Goal: Book appointment/travel/reservation

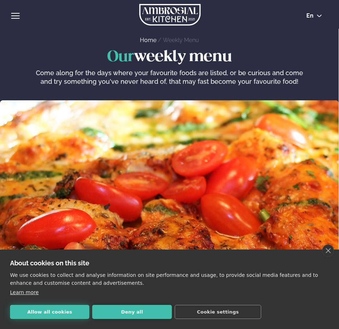
click at [44, 309] on button "Allow all cookies" at bounding box center [49, 312] width 79 height 14
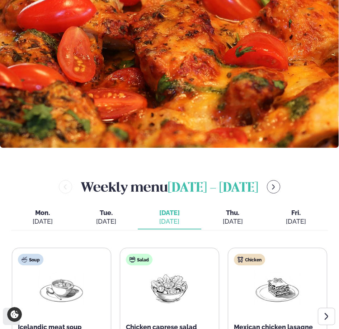
scroll to position [287, 0]
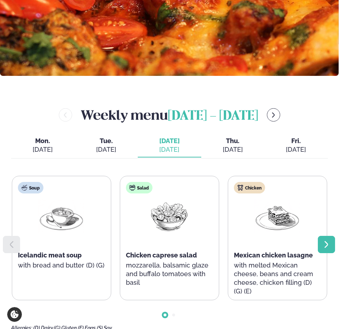
click at [333, 250] on div at bounding box center [326, 244] width 17 height 17
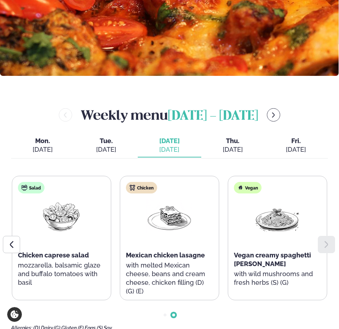
scroll to position [395, 0]
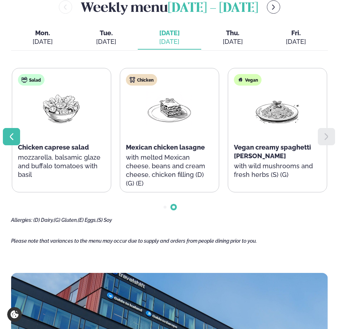
click at [11, 138] on icon at bounding box center [11, 136] width 9 height 9
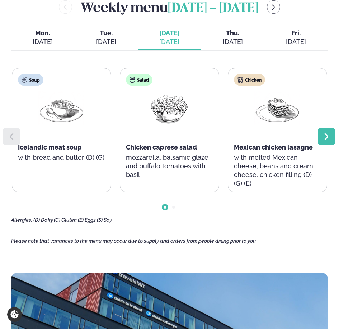
click at [327, 139] on icon at bounding box center [326, 136] width 9 height 9
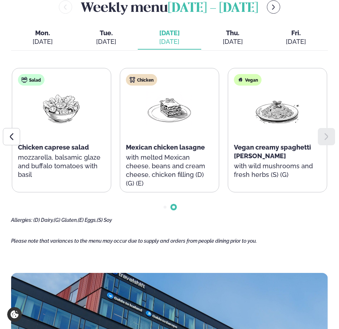
click at [236, 36] on span "Thu." at bounding box center [233, 33] width 52 height 9
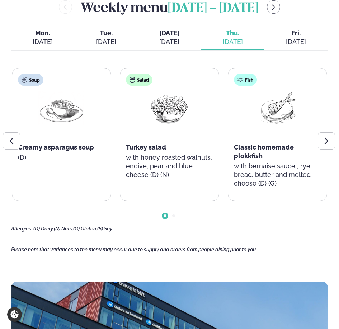
click at [302, 37] on span "Fri." at bounding box center [296, 33] width 52 height 9
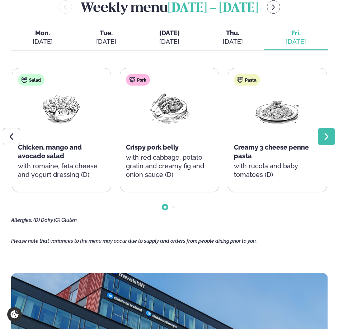
click at [331, 131] on div at bounding box center [326, 136] width 17 height 17
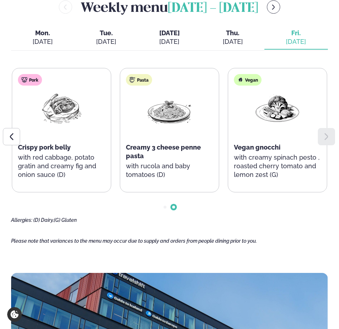
scroll to position [323, 0]
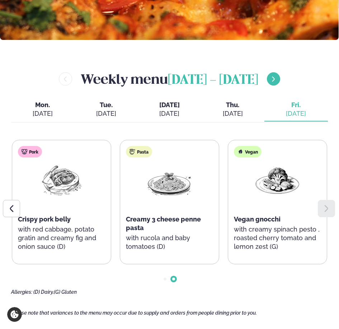
click at [277, 78] on icon "menu-btn-right" at bounding box center [273, 79] width 6 height 6
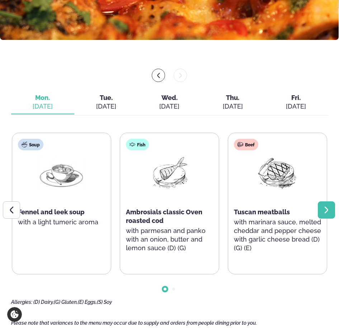
click at [329, 210] on icon at bounding box center [326, 209] width 9 height 9
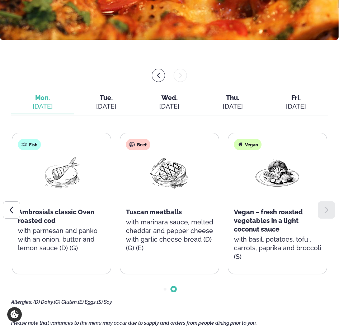
click at [115, 98] on span "Tue." at bounding box center [106, 97] width 52 height 9
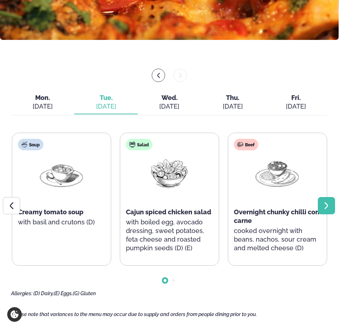
click at [322, 206] on div at bounding box center [326, 205] width 17 height 17
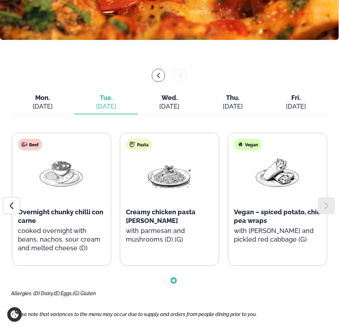
click at [172, 95] on span "Wed." at bounding box center [170, 97] width 52 height 9
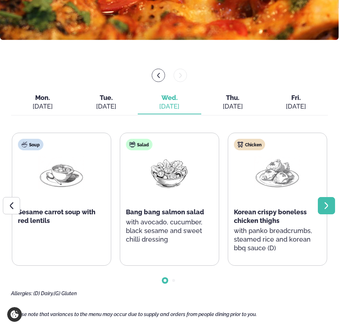
click at [329, 204] on icon at bounding box center [326, 205] width 9 height 9
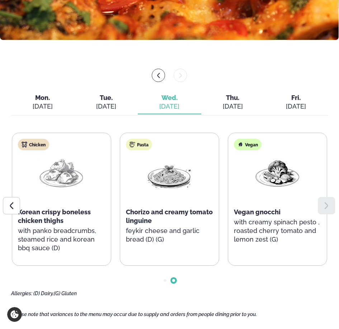
click at [243, 106] on div "[DATE]" at bounding box center [233, 106] width 52 height 9
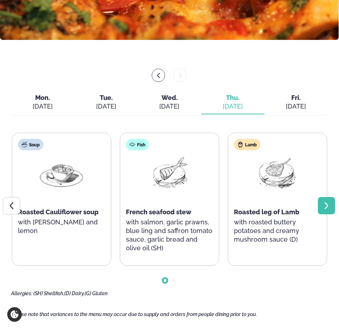
click at [328, 200] on div at bounding box center [326, 205] width 17 height 17
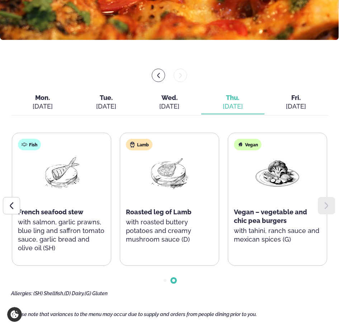
click at [150, 75] on div at bounding box center [169, 75] width 317 height 13
click at [153, 74] on button "menu-btn-left" at bounding box center [158, 75] width 13 height 13
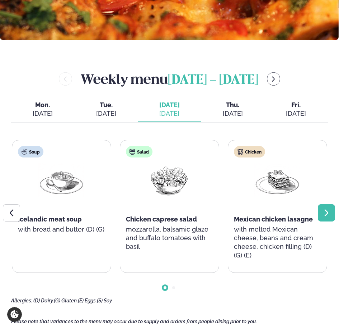
click at [324, 213] on icon at bounding box center [326, 212] width 9 height 9
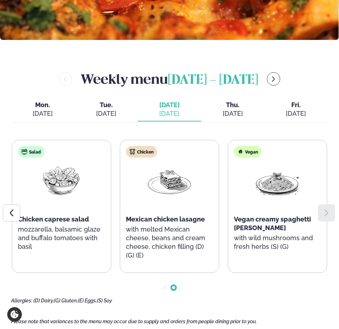
click at [324, 213] on icon at bounding box center [326, 212] width 9 height 9
